Goal: Task Accomplishment & Management: Manage account settings

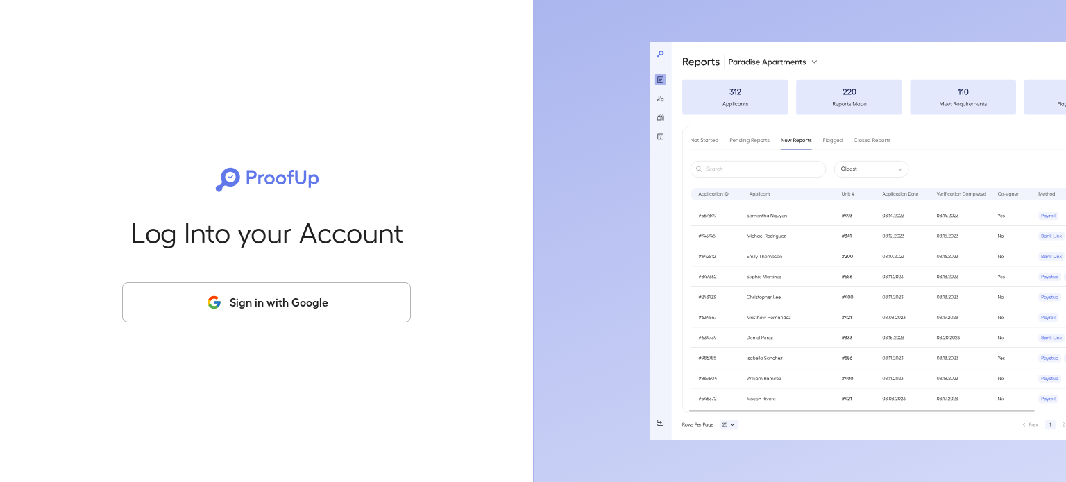
drag, startPoint x: 244, startPoint y: 294, endPoint x: 246, endPoint y: 301, distance: 7.2
click at [246, 301] on button "Sign in with Google" at bounding box center [266, 302] width 289 height 40
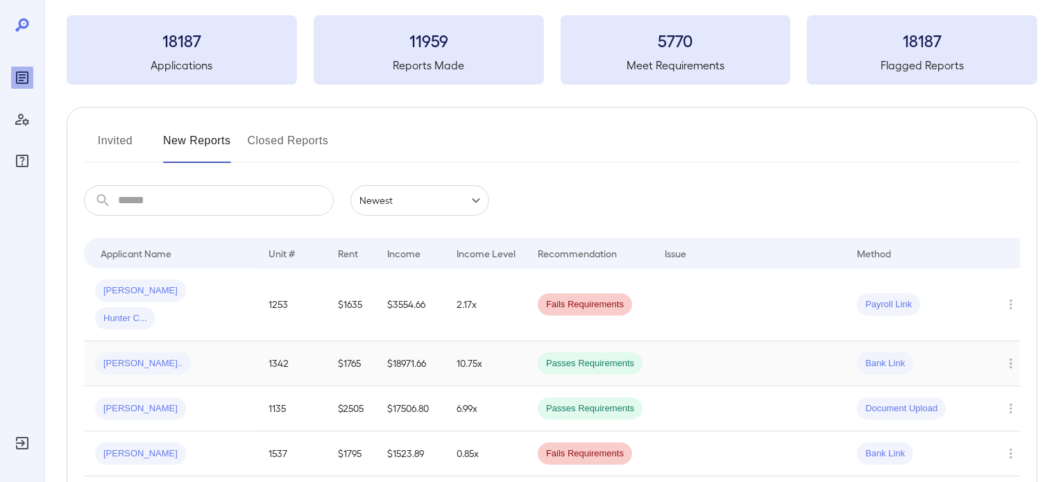
scroll to position [139, 0]
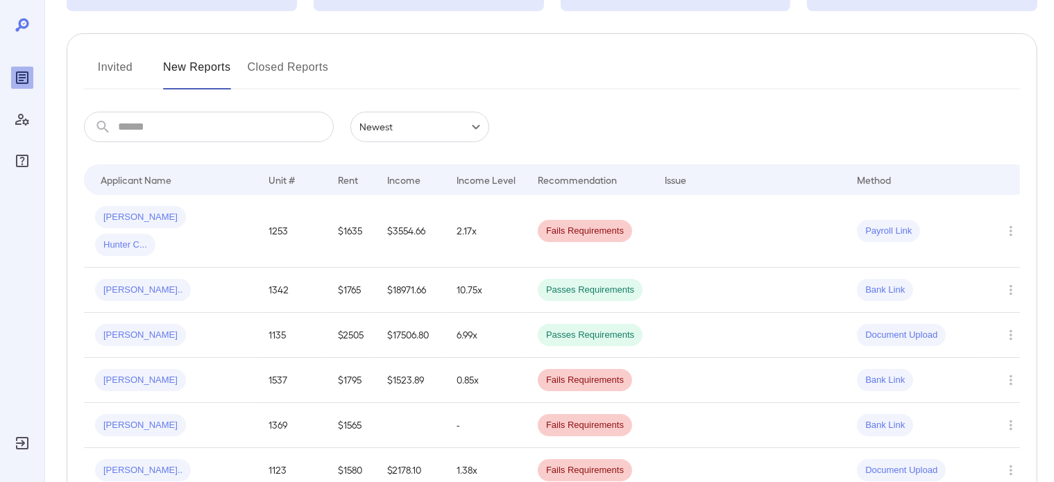
click at [336, 222] on td "$1635" at bounding box center [351, 231] width 49 height 73
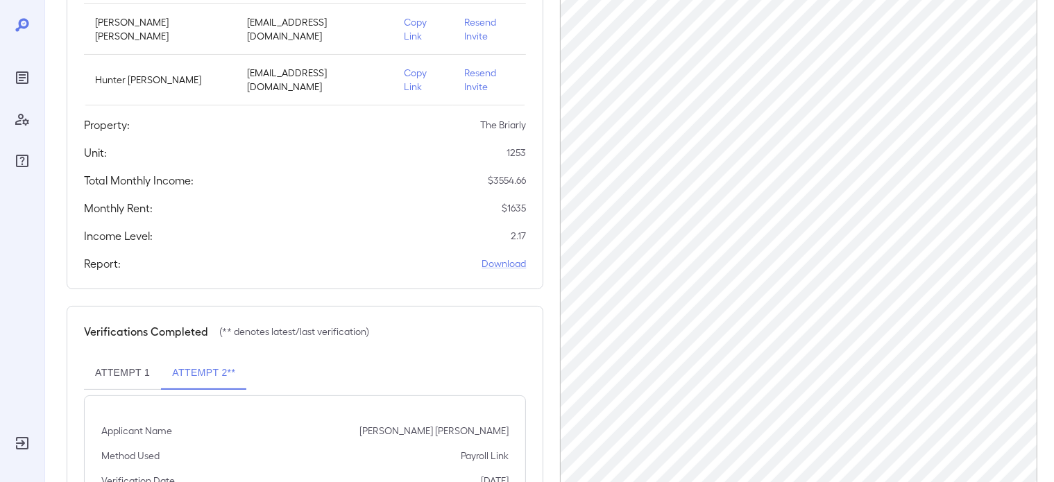
scroll to position [250, 0]
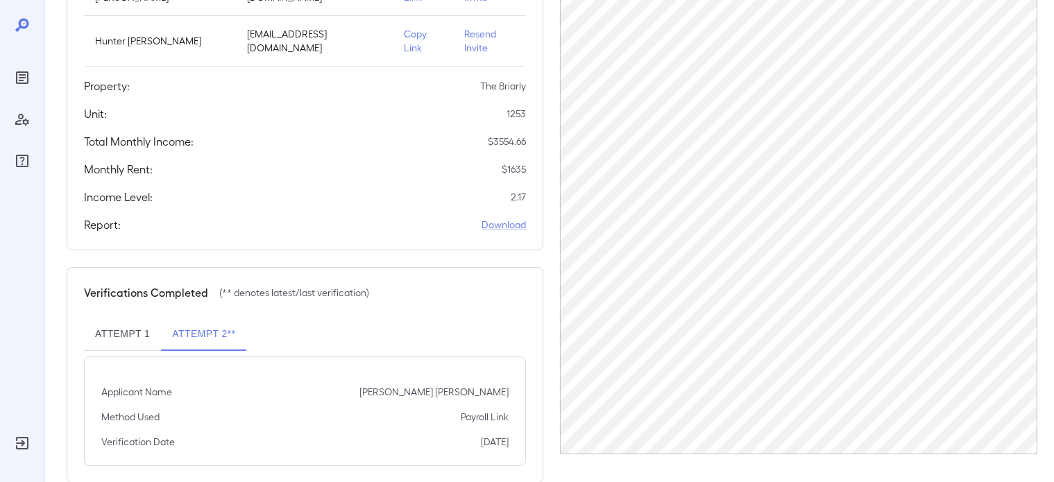
click at [133, 318] on button "Attempt 1" at bounding box center [122, 334] width 77 height 33
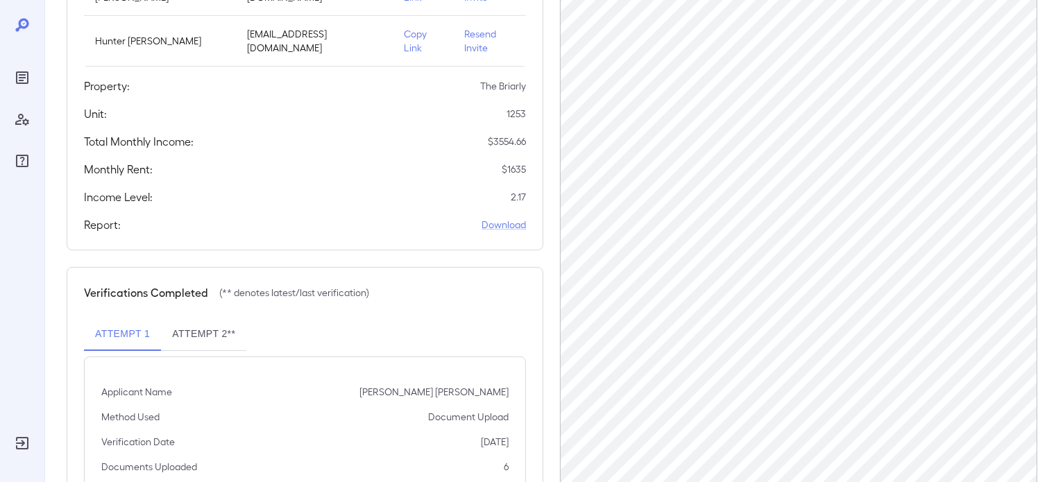
click at [208, 318] on button "Attempt 2**" at bounding box center [203, 334] width 85 height 33
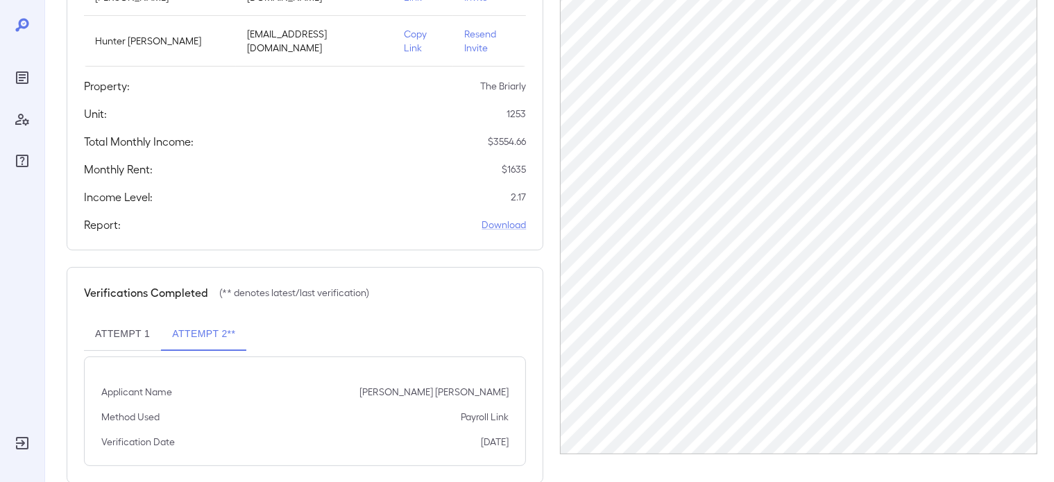
scroll to position [0, 0]
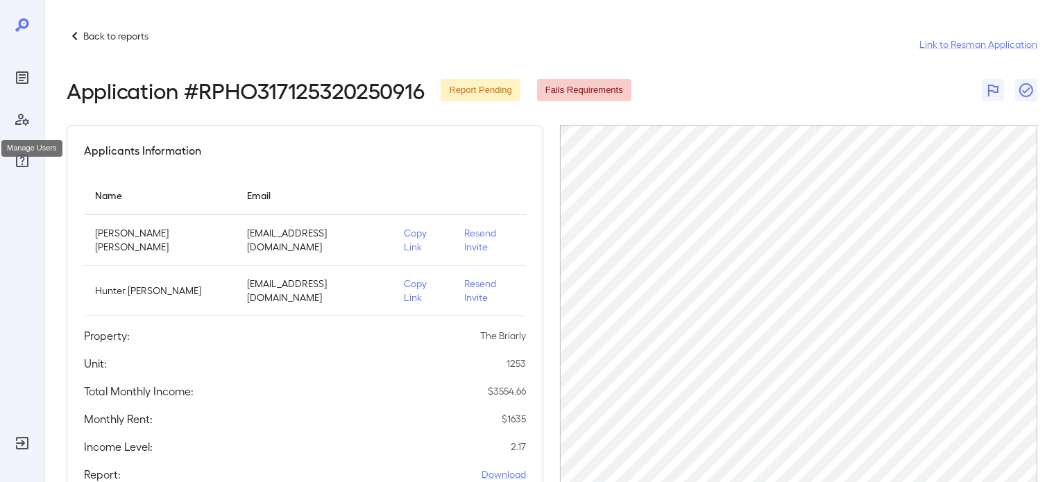
click at [17, 125] on icon "Manage Users" at bounding box center [22, 119] width 17 height 17
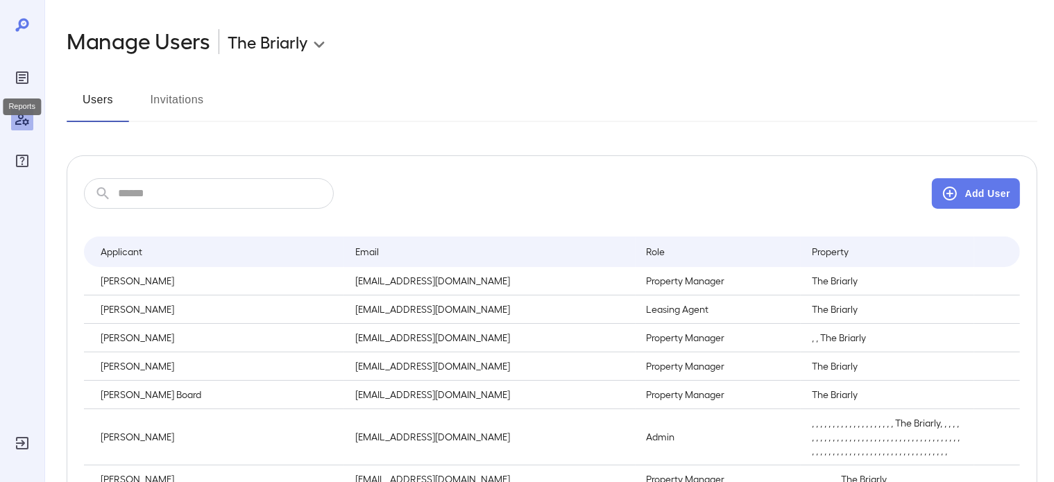
click at [14, 78] on icon "Reports" at bounding box center [22, 77] width 17 height 17
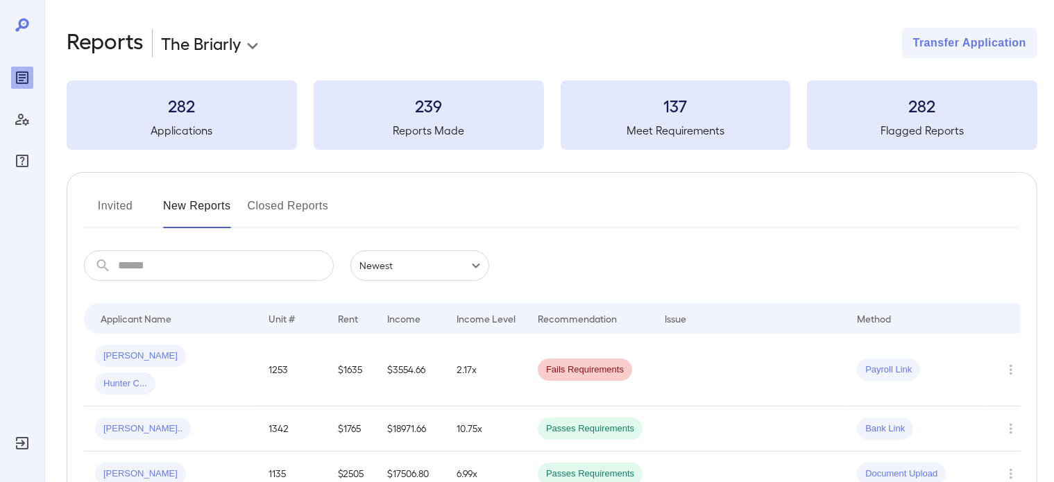
scroll to position [139, 0]
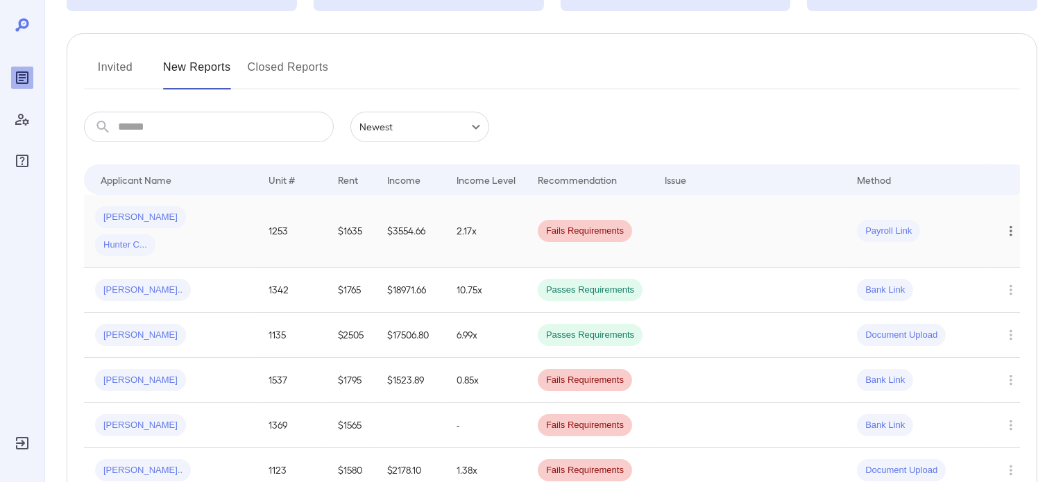
click at [1011, 223] on icon "Row Actions" at bounding box center [1010, 231] width 15 height 17
click at [185, 219] on div at bounding box center [527, 241] width 1054 height 482
click at [266, 217] on td "1253" at bounding box center [291, 231] width 69 height 73
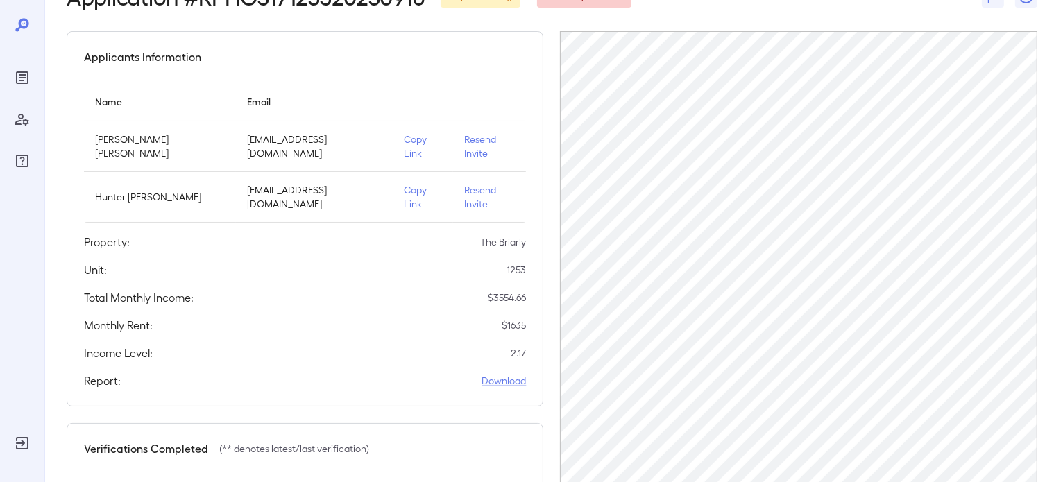
scroll to position [69, 0]
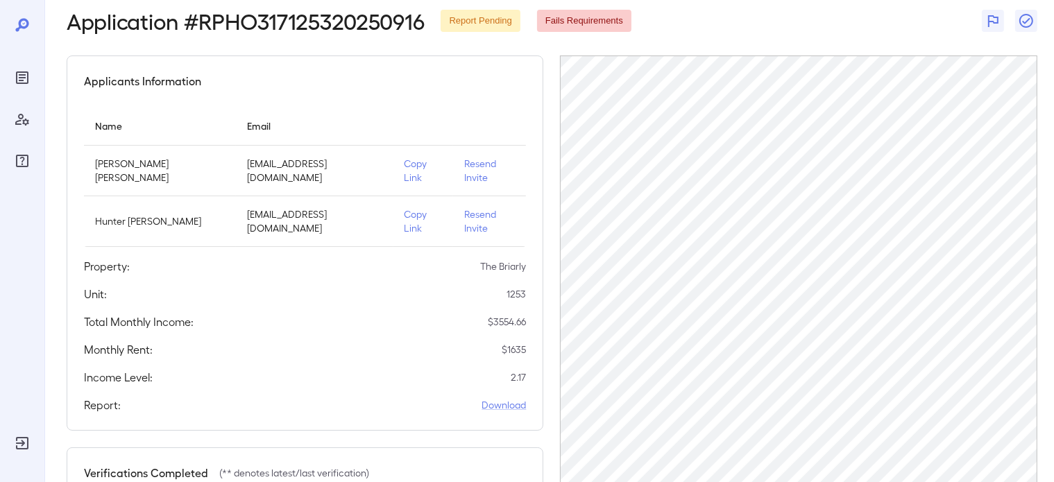
click at [481, 207] on p "Resend Invite" at bounding box center [489, 221] width 51 height 28
click at [480, 207] on p "Resend Invite" at bounding box center [489, 221] width 51 height 28
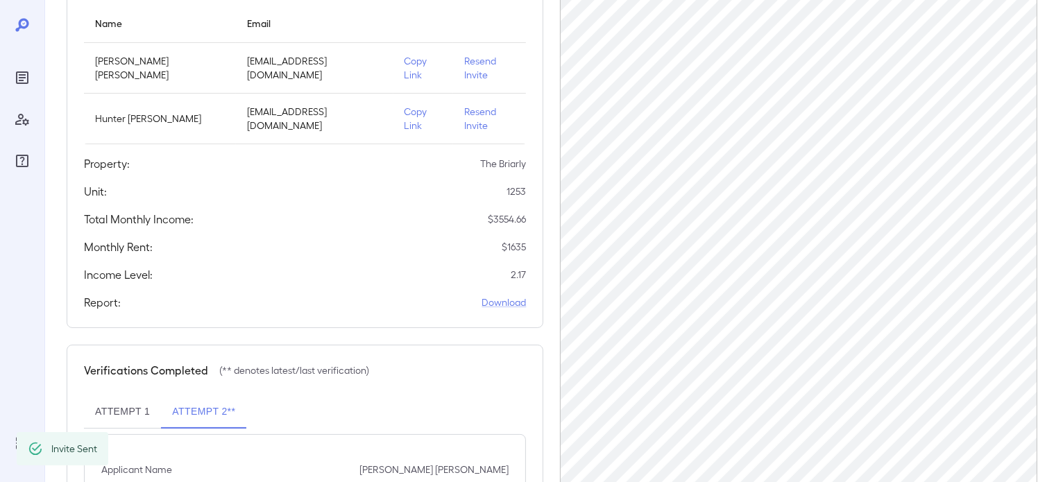
scroll to position [250, 0]
